Goal: Information Seeking & Learning: Learn about a topic

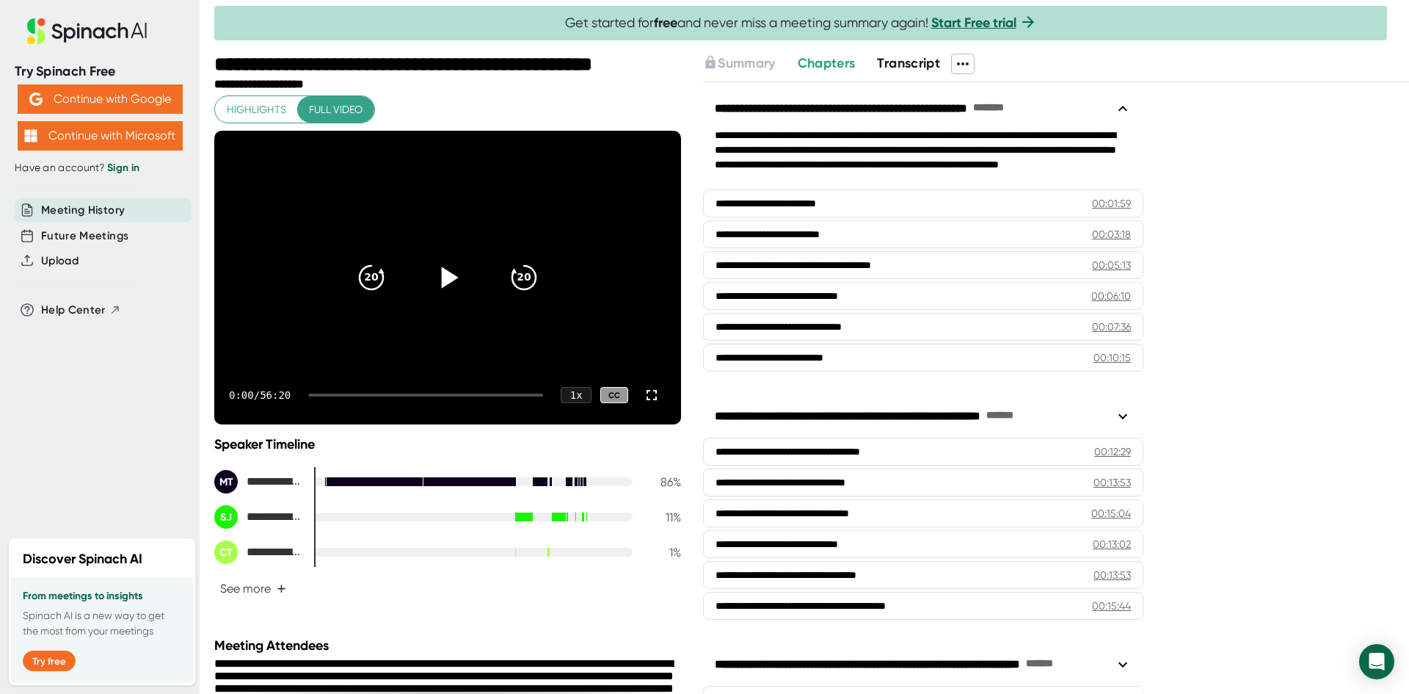
click at [449, 279] on icon at bounding box center [450, 276] width 17 height 21
click at [652, 396] on icon at bounding box center [652, 395] width 18 height 18
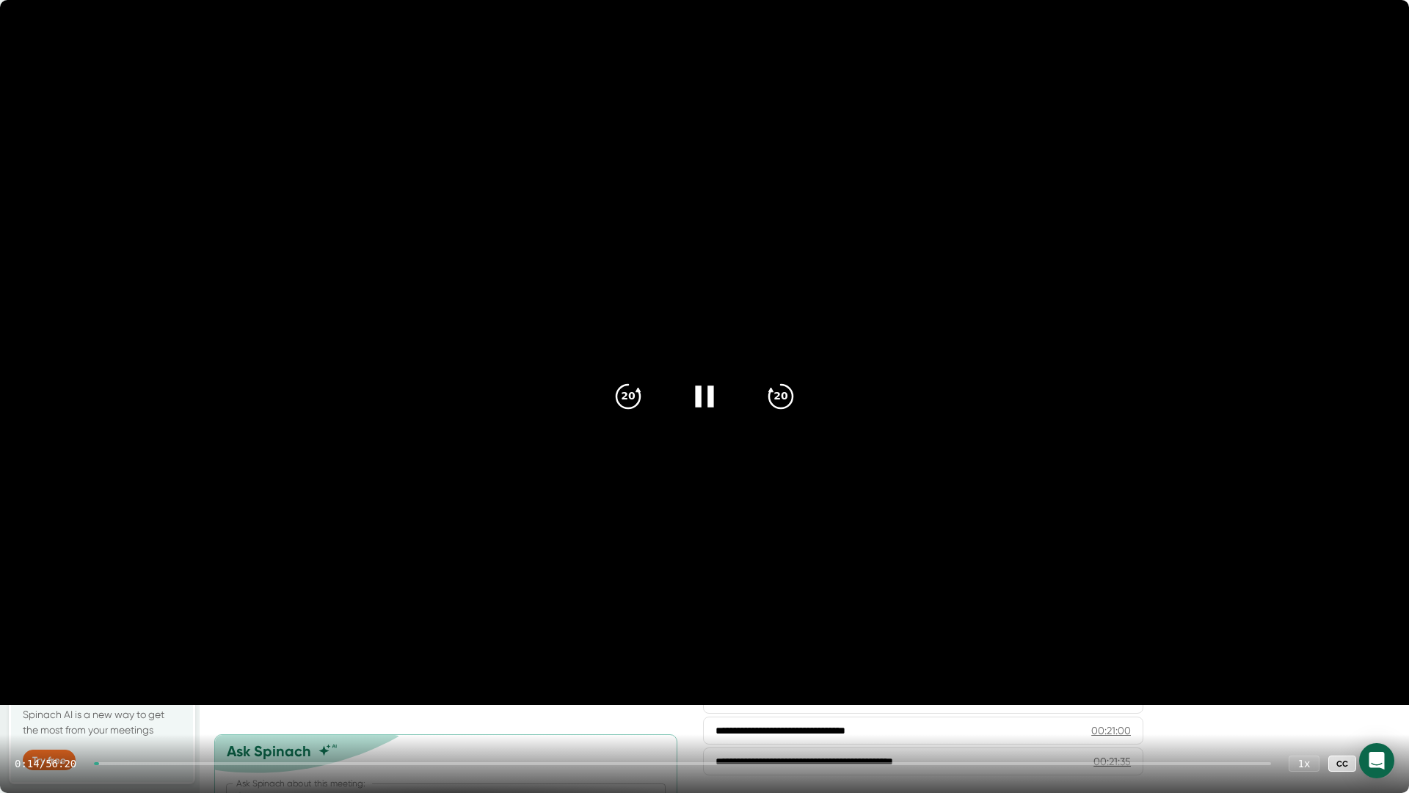
click at [710, 408] on icon at bounding box center [704, 396] width 37 height 37
click at [708, 403] on icon at bounding box center [704, 396] width 37 height 37
click at [1270, 244] on video at bounding box center [704, 352] width 1409 height 705
click at [1376, 693] on icon at bounding box center [1380, 763] width 18 height 18
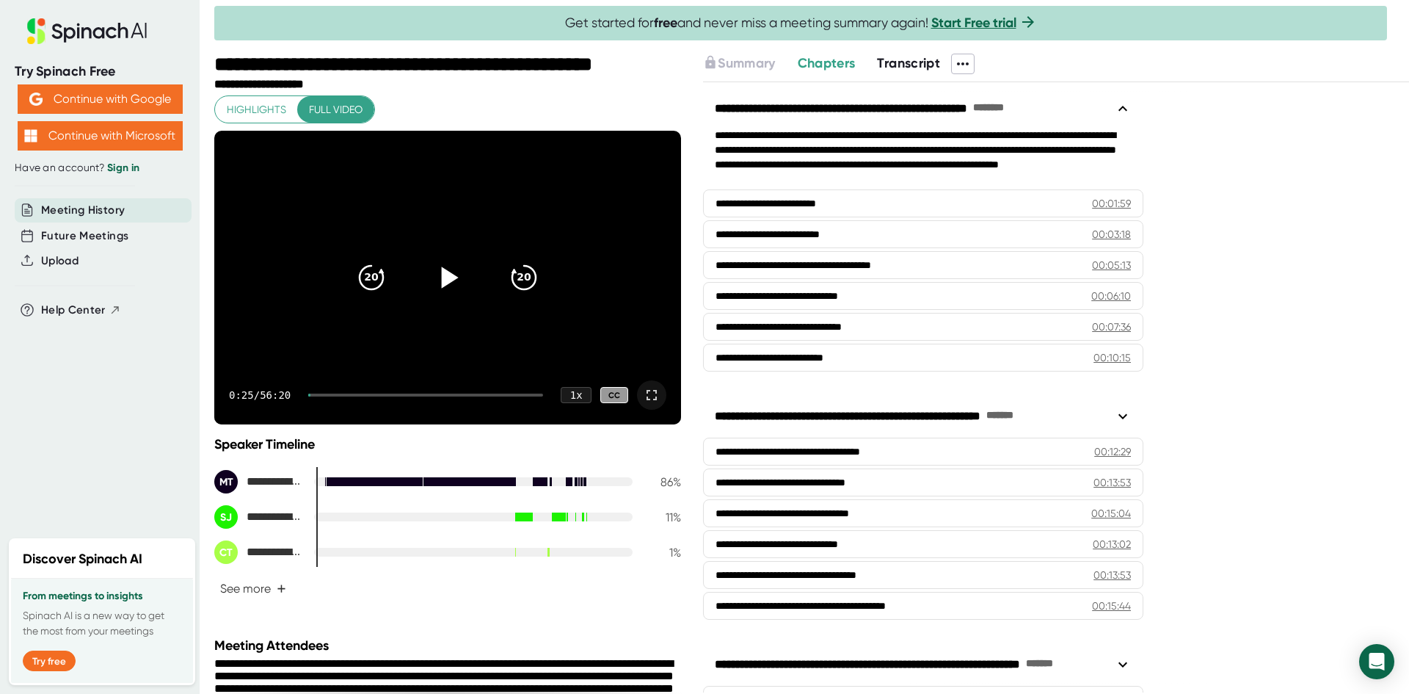
click at [271, 111] on span "Highlights" at bounding box center [256, 110] width 59 height 18
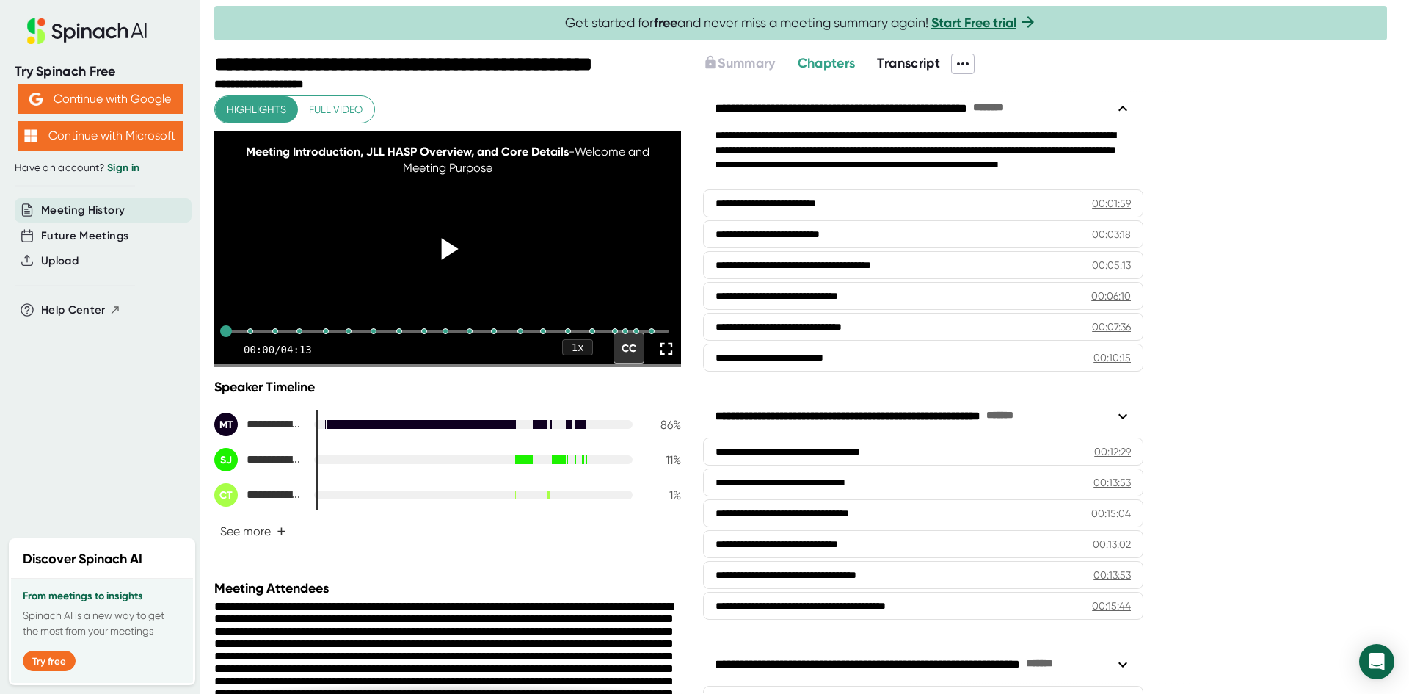
click at [445, 238] on icon at bounding box center [450, 248] width 17 height 21
